Goal: Task Accomplishment & Management: Complete application form

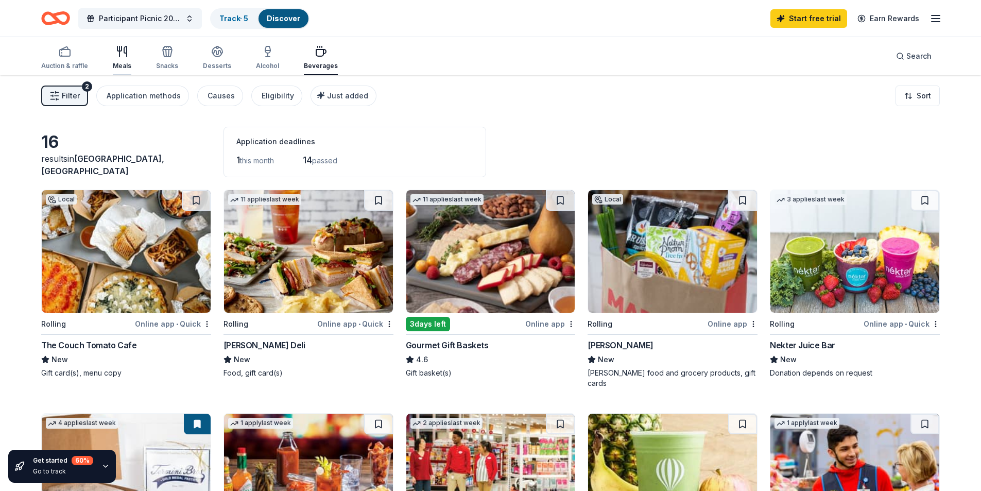
click at [119, 35] on div "Meals" at bounding box center [122, 57] width 19 height 25
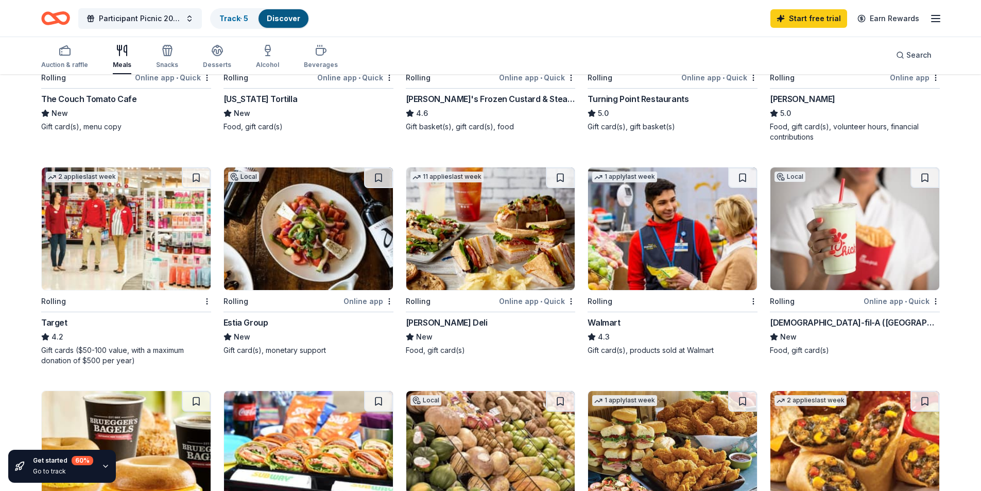
scroll to position [258, 0]
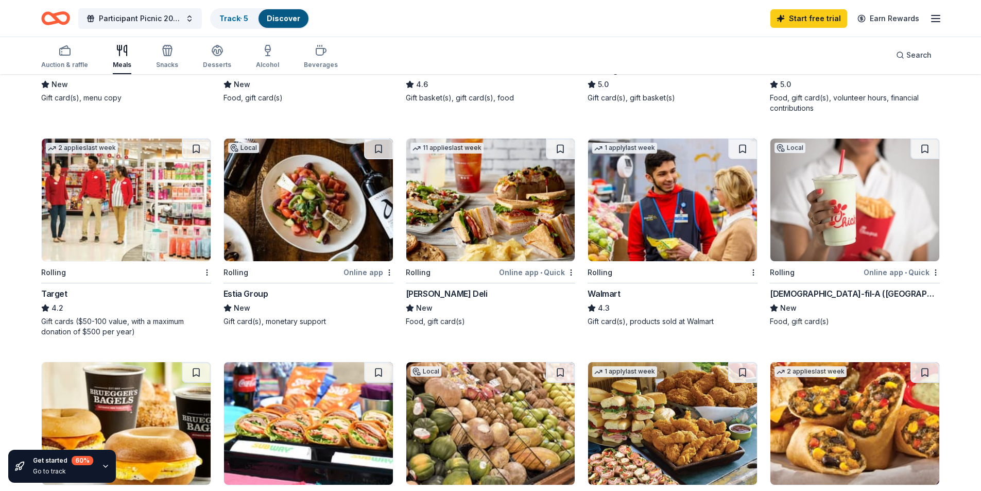
click at [179, 35] on img at bounding box center [854, 200] width 169 height 123
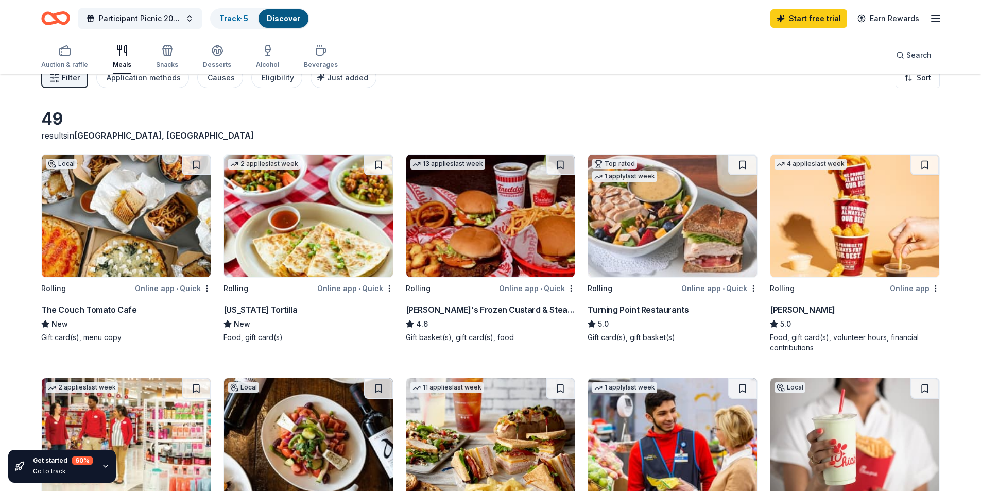
scroll to position [0, 0]
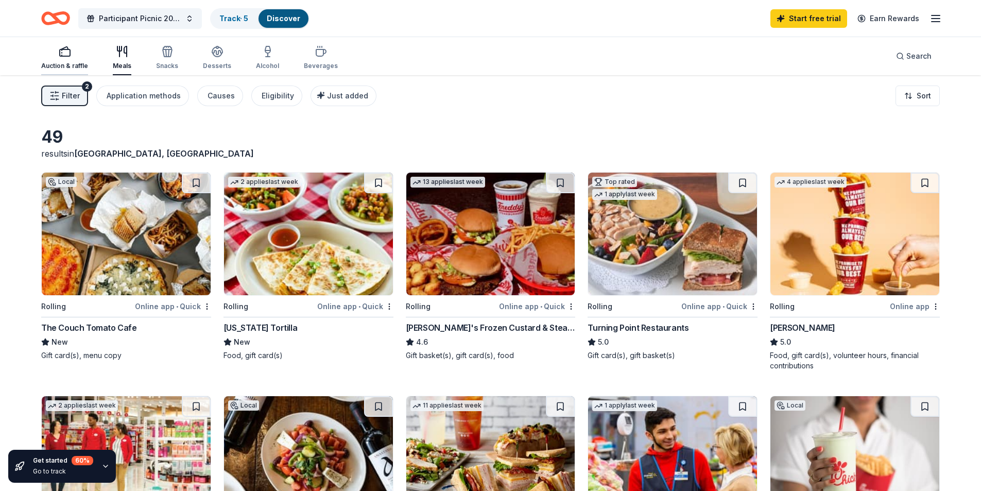
click at [63, 35] on div "Auction & raffle" at bounding box center [64, 57] width 47 height 25
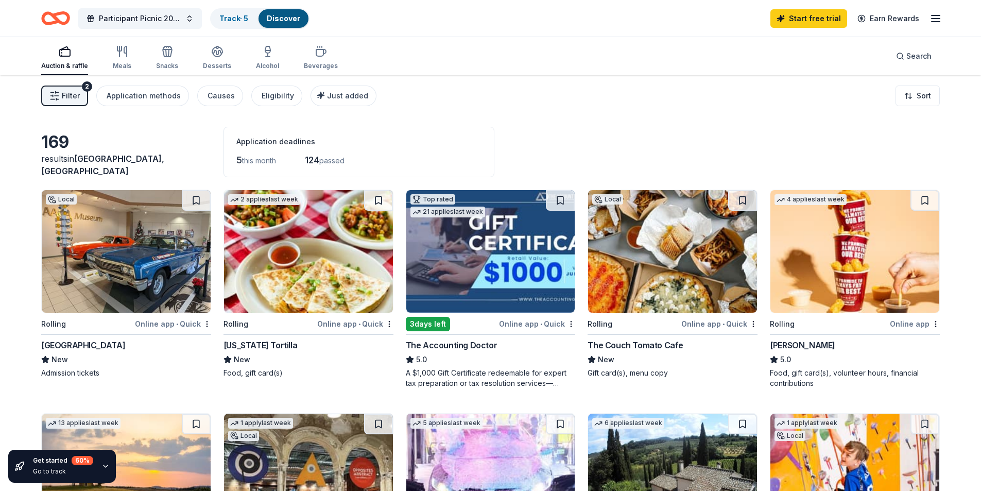
click at [70, 35] on span "Filter" at bounding box center [71, 96] width 18 height 12
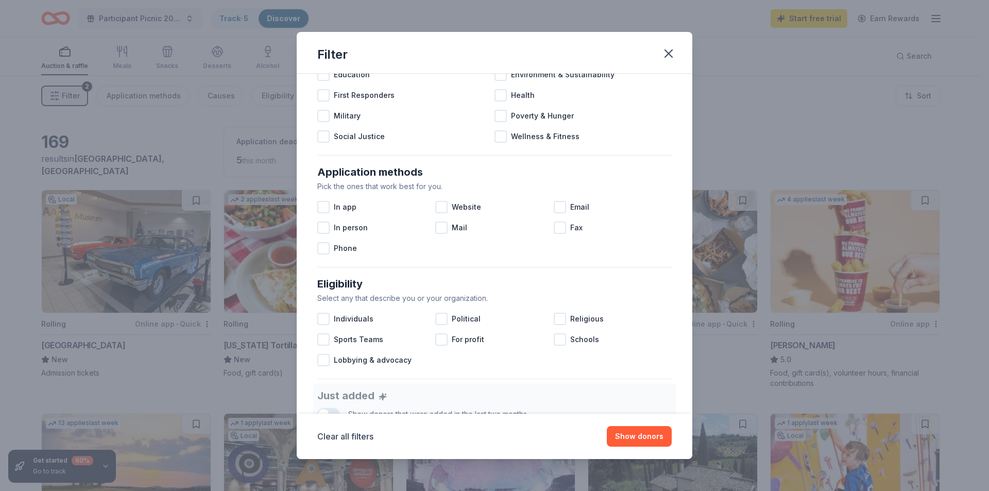
scroll to position [48, 0]
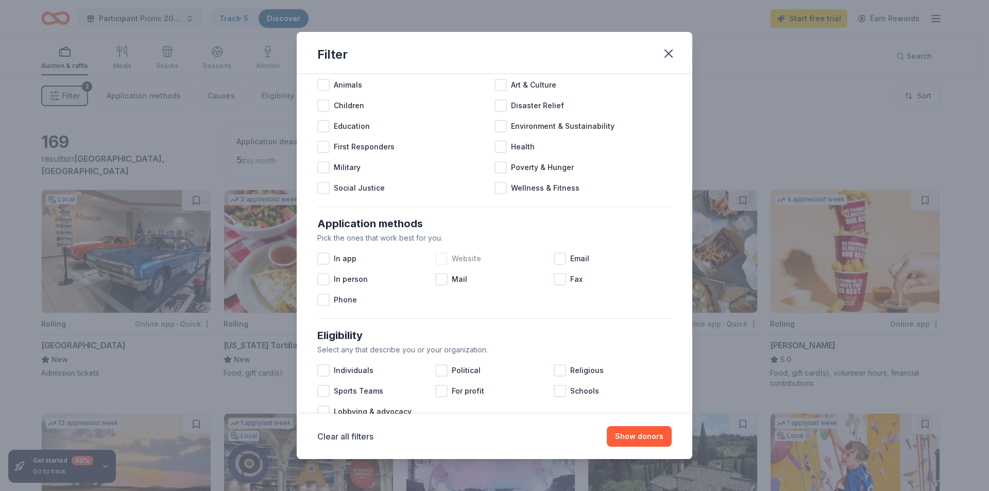
click at [179, 35] on div at bounding box center [441, 258] width 12 height 12
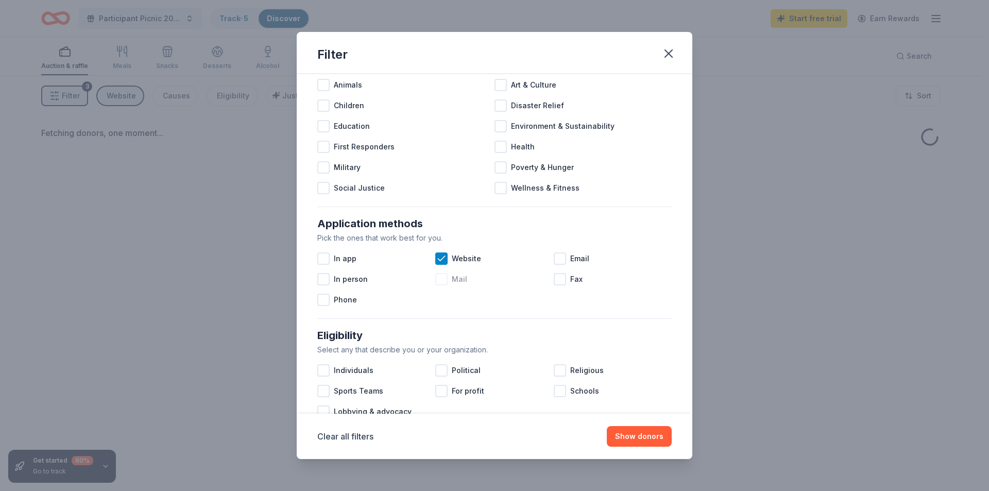
click at [179, 35] on div at bounding box center [441, 279] width 12 height 12
click at [179, 35] on div at bounding box center [560, 258] width 12 height 12
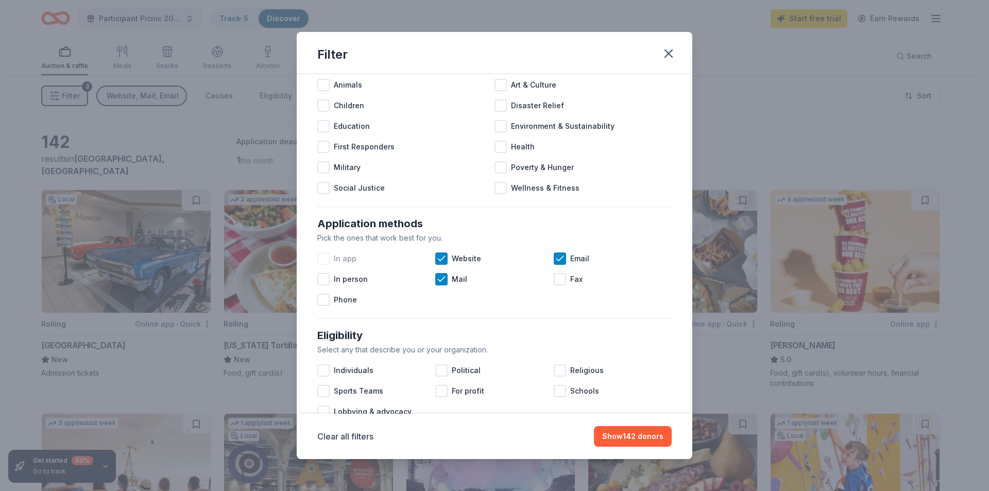
click at [179, 35] on div at bounding box center [323, 258] width 12 height 12
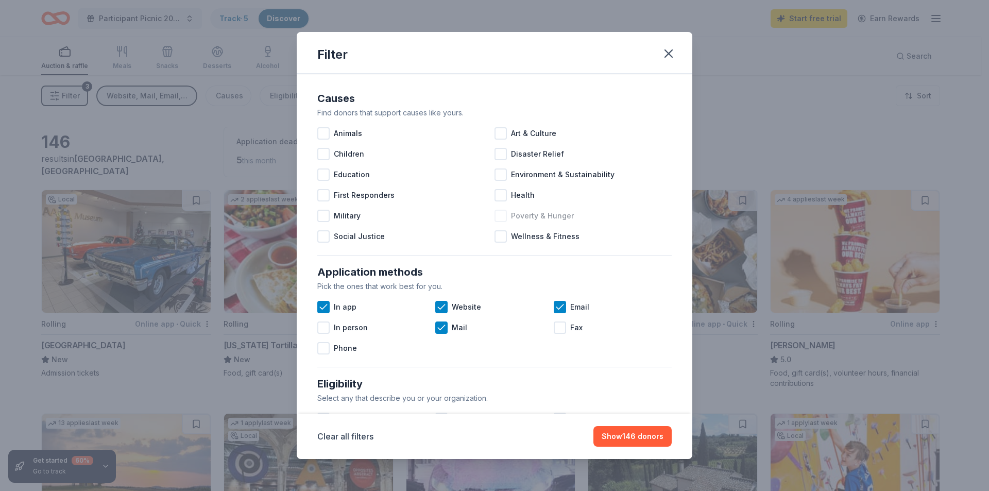
click at [179, 35] on div at bounding box center [500, 216] width 12 height 12
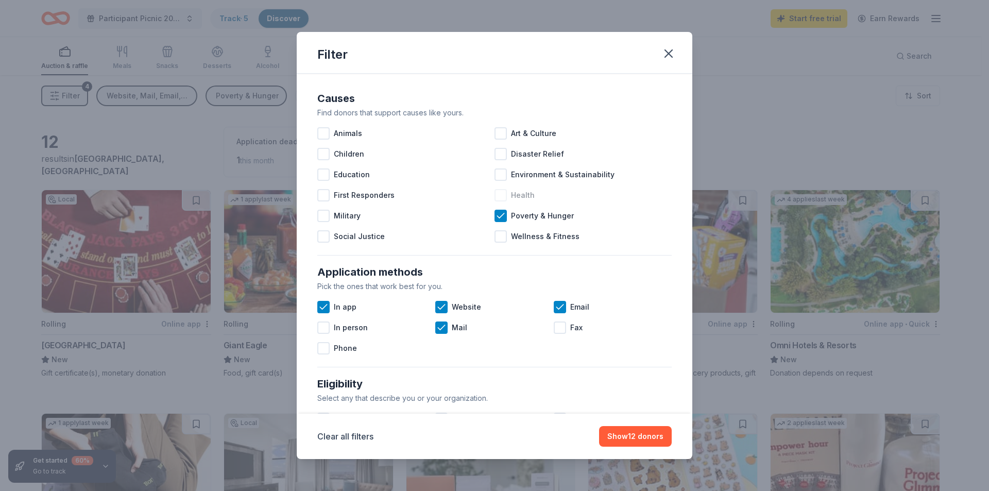
click at [179, 35] on div at bounding box center [500, 195] width 12 height 12
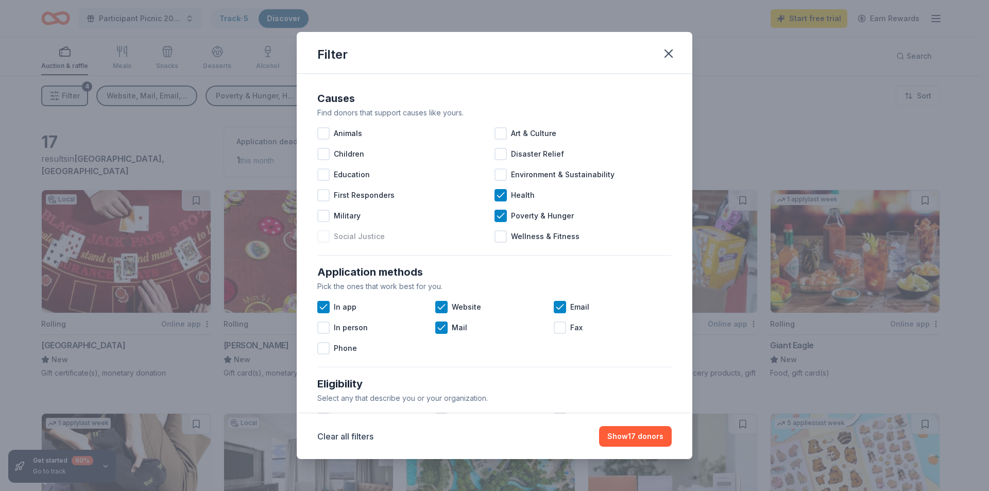
click at [179, 35] on div at bounding box center [323, 236] width 12 height 12
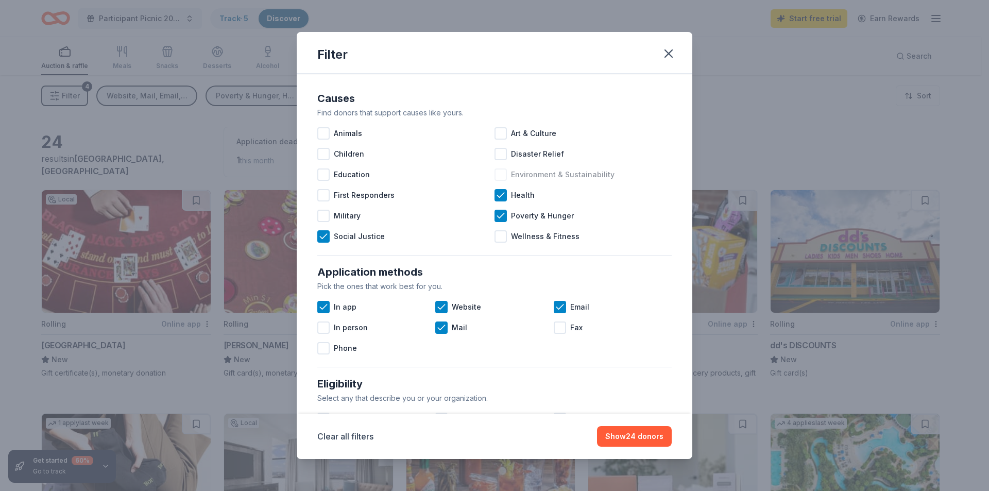
click at [179, 35] on div at bounding box center [500, 174] width 12 height 12
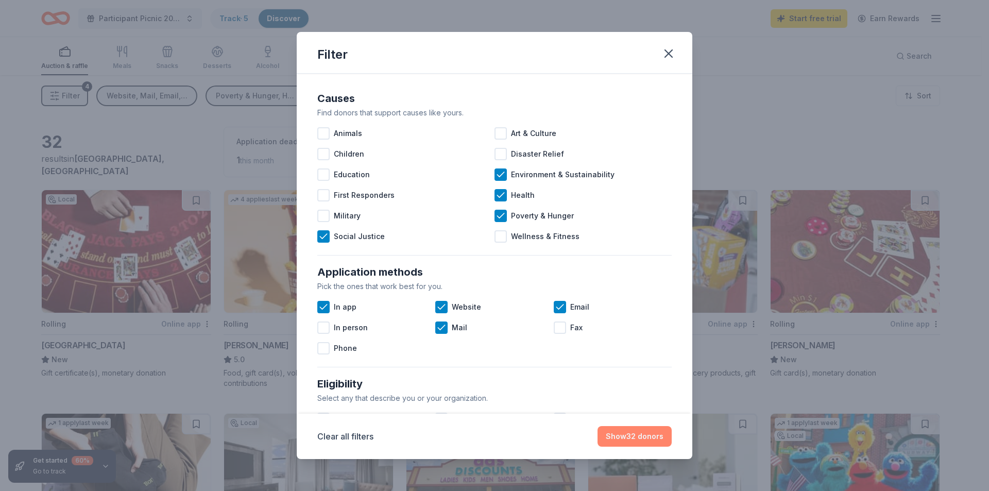
click at [179, 35] on button "Show 32 donors" at bounding box center [634, 436] width 74 height 21
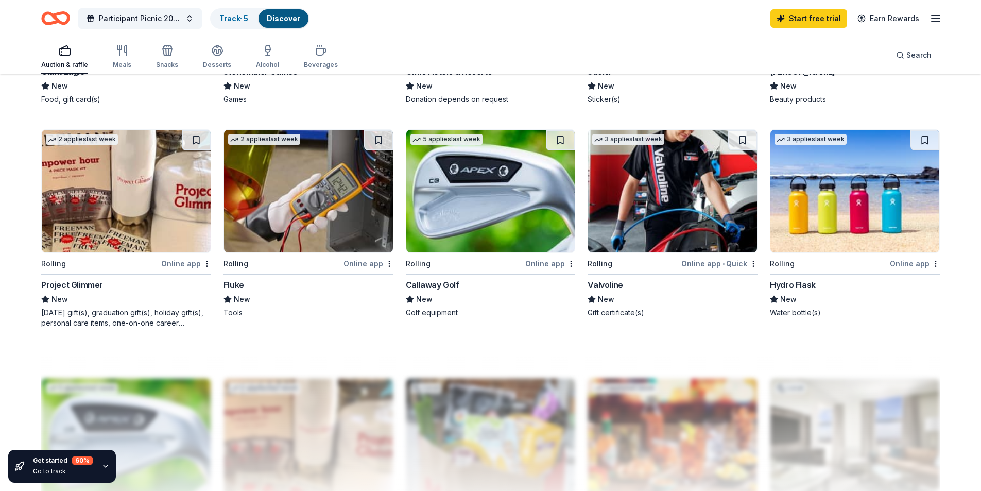
scroll to position [721, 0]
click at [171, 35] on img at bounding box center [126, 190] width 169 height 123
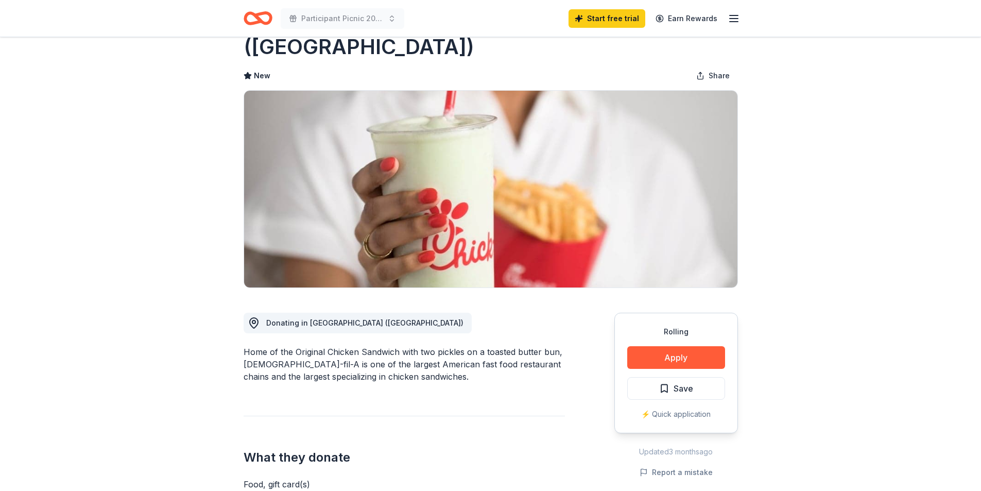
scroll to position [52, 0]
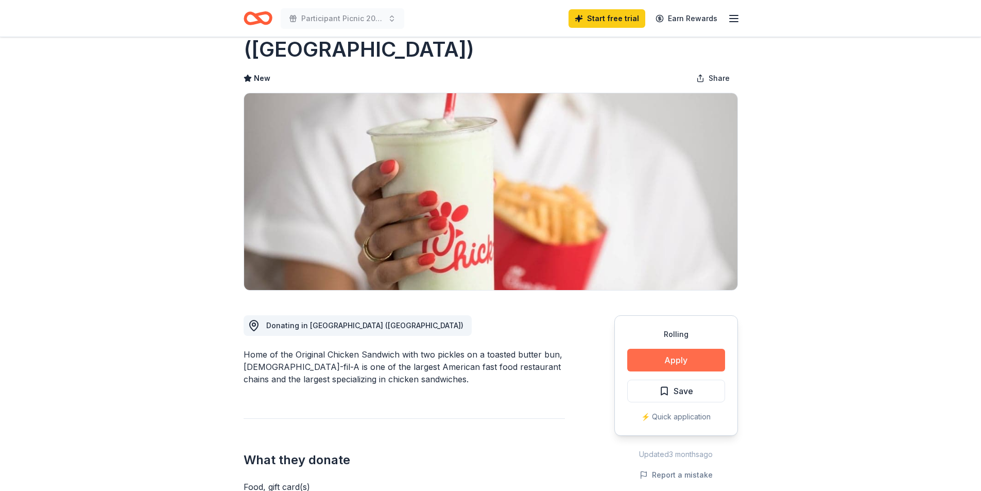
click at [658, 349] on button "Apply" at bounding box center [676, 360] width 98 height 23
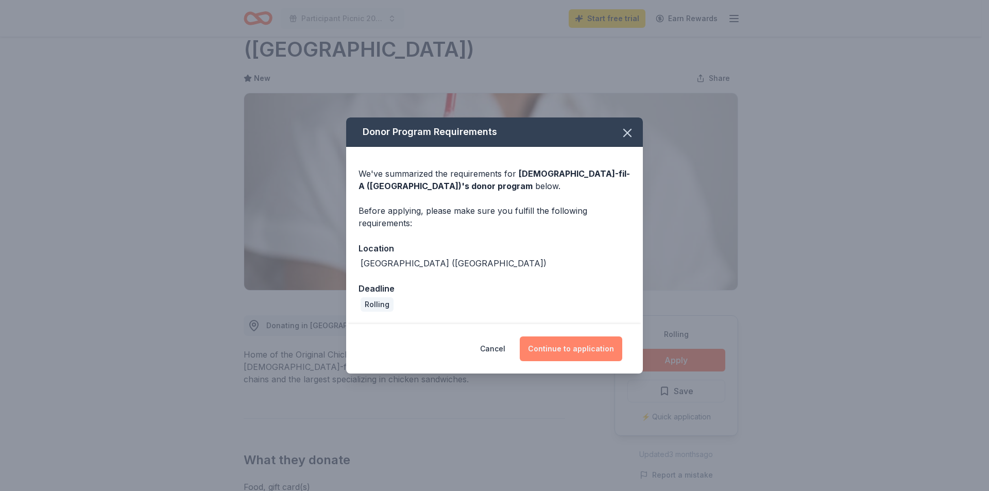
click at [584, 351] on button "Continue to application" at bounding box center [571, 348] width 102 height 25
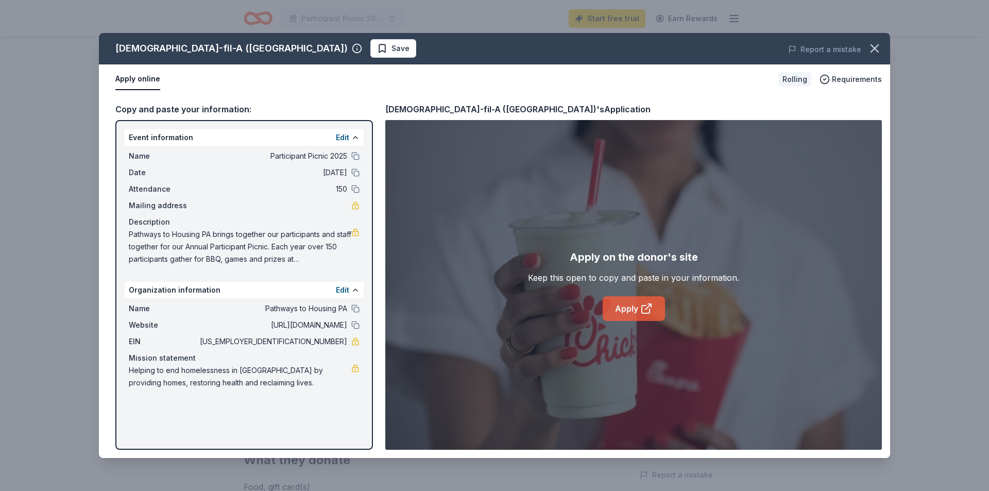
click at [643, 311] on icon at bounding box center [646, 308] width 12 height 12
click at [878, 46] on icon "button" at bounding box center [874, 48] width 14 height 14
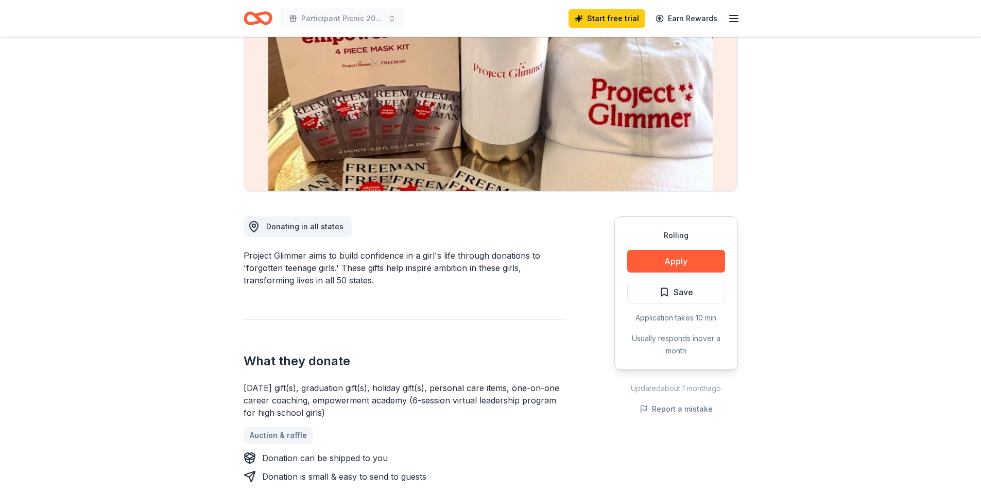
scroll to position [103, 0]
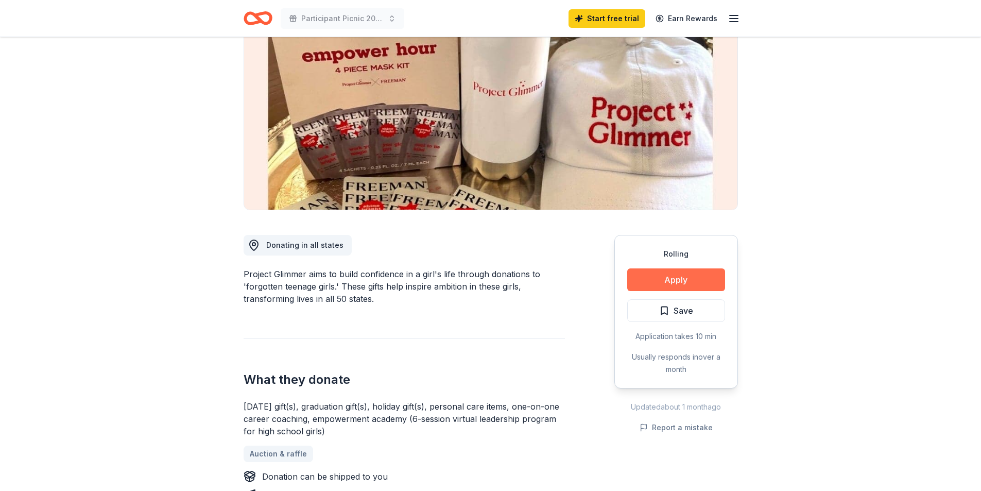
click at [681, 279] on button "Apply" at bounding box center [676, 279] width 98 height 23
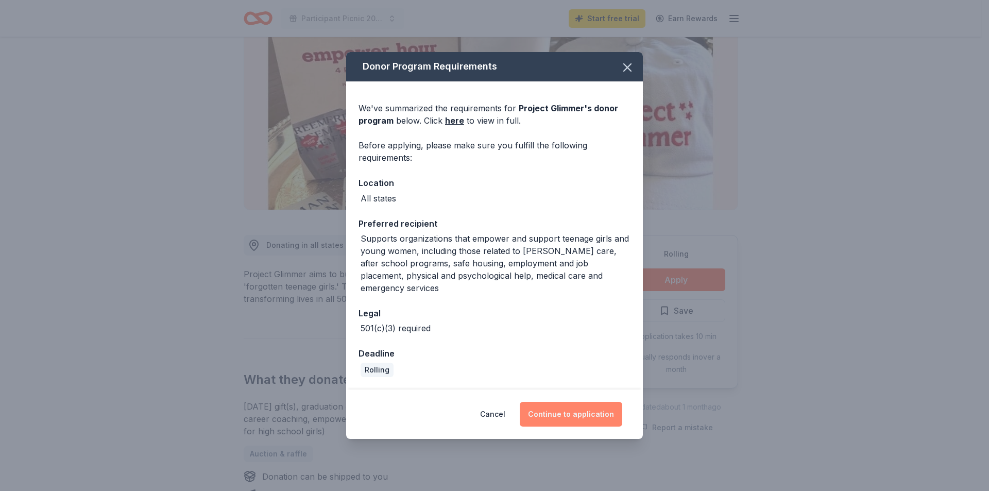
click at [564, 407] on button "Continue to application" at bounding box center [571, 414] width 102 height 25
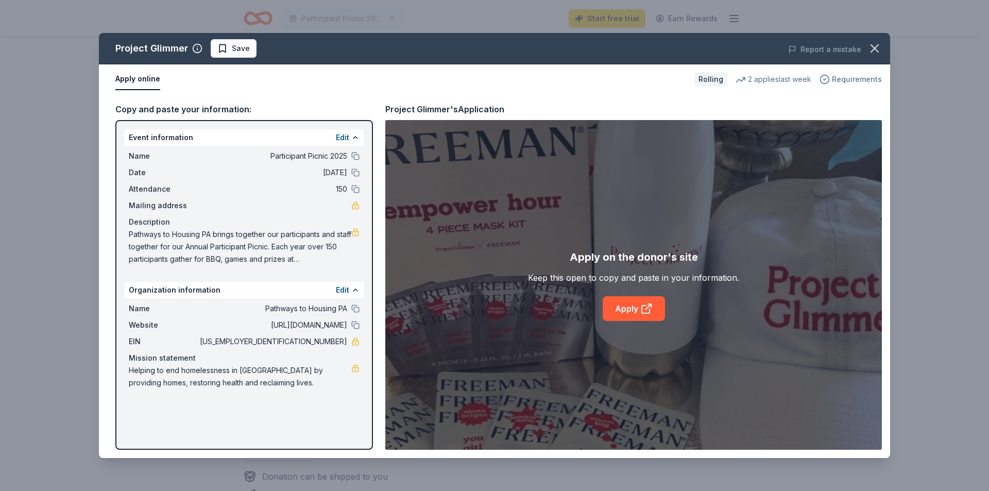
click at [857, 76] on span "Requirements" at bounding box center [857, 79] width 50 height 12
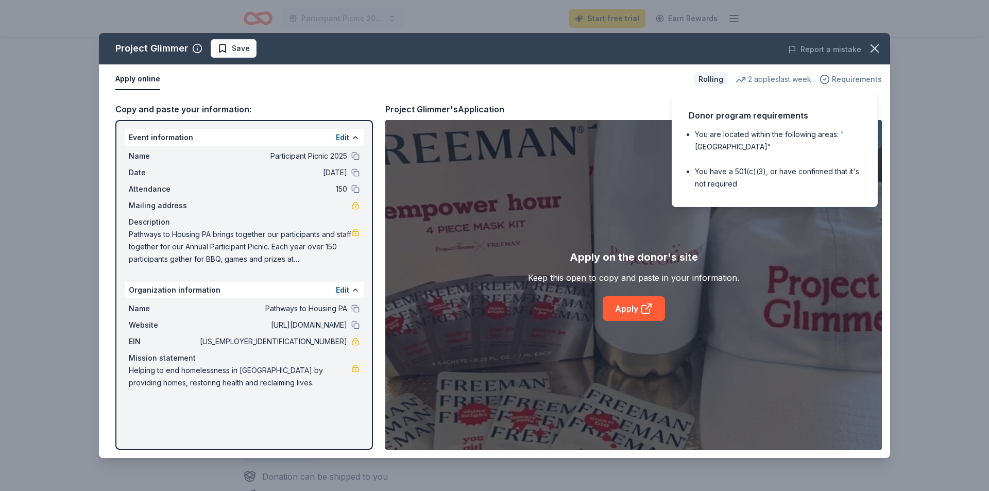
click at [858, 76] on span "Requirements" at bounding box center [857, 79] width 50 height 12
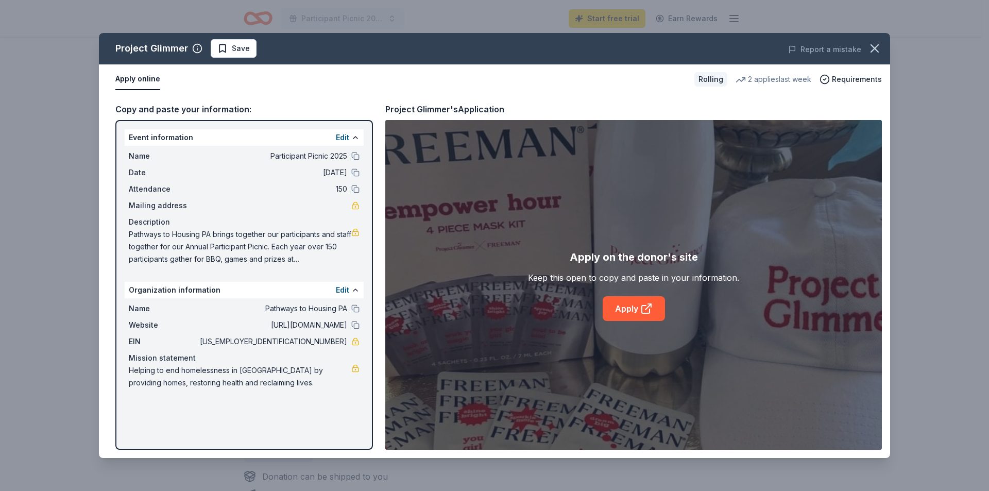
click at [960, 168] on div "Project Glimmer Save Report a mistake Apply online Rolling 2 applies last week …" at bounding box center [494, 245] width 989 height 491
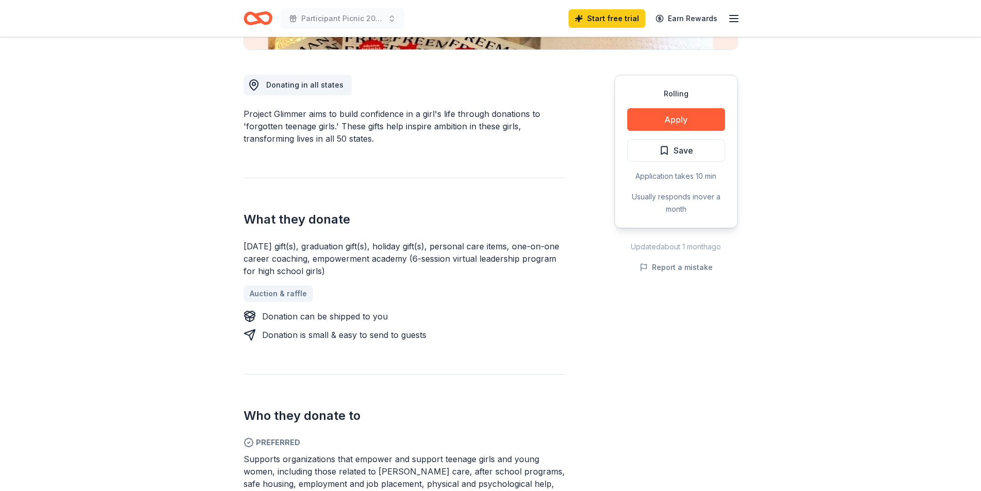
scroll to position [258, 0]
